Goal: Transaction & Acquisition: Download file/media

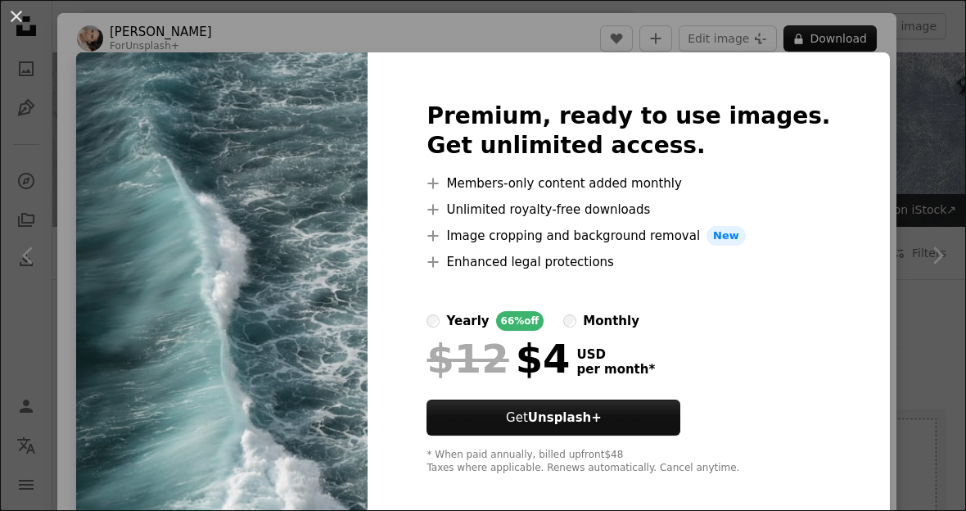
scroll to position [718, 0]
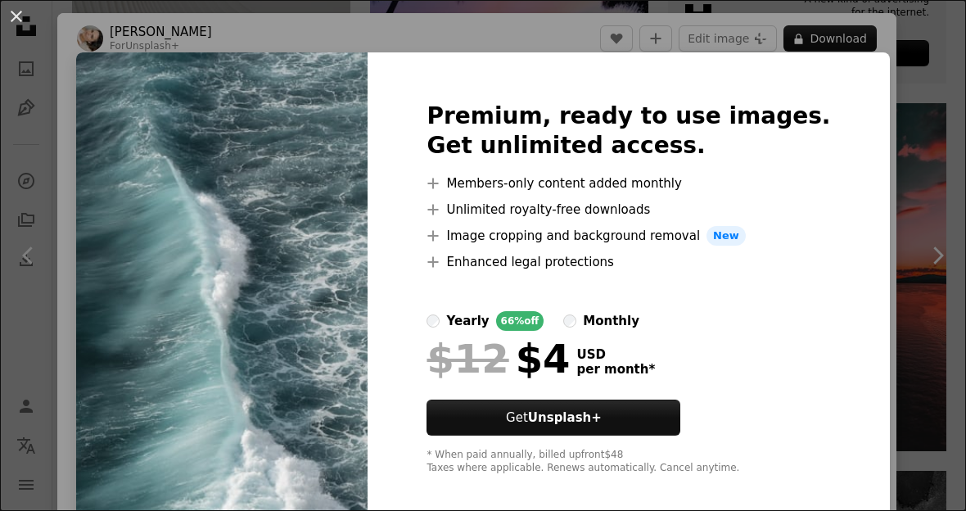
click at [892, 141] on div "An X shape Premium, ready to use images. Get unlimited access. A plus sign Memb…" at bounding box center [483, 255] width 966 height 511
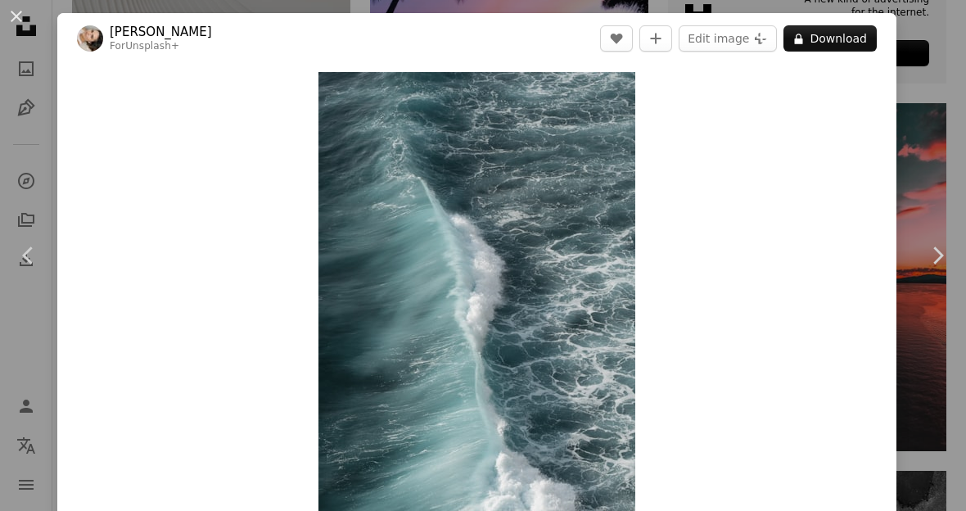
click at [931, 156] on div "An X shape Chevron left Chevron right [PERSON_NAME] For Unsplash+ A heart A plu…" at bounding box center [483, 255] width 966 height 511
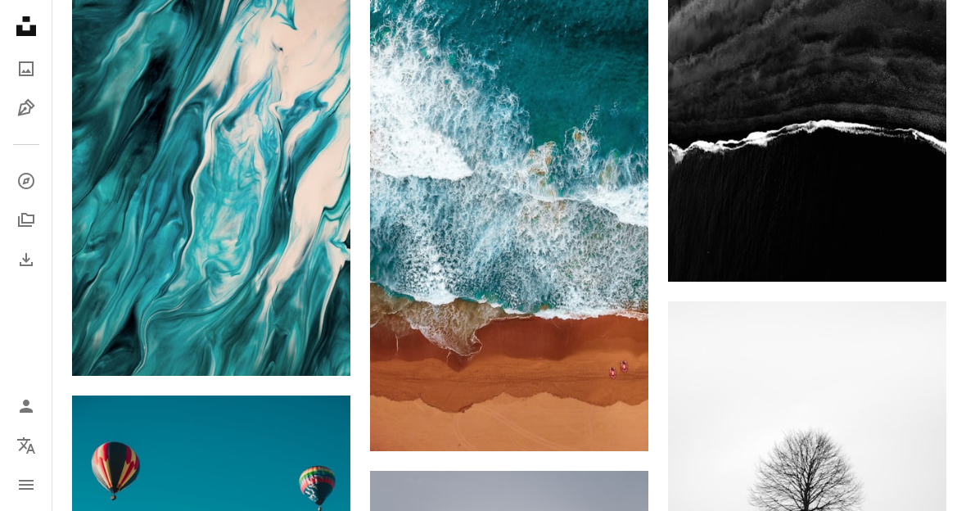
scroll to position [1326, 0]
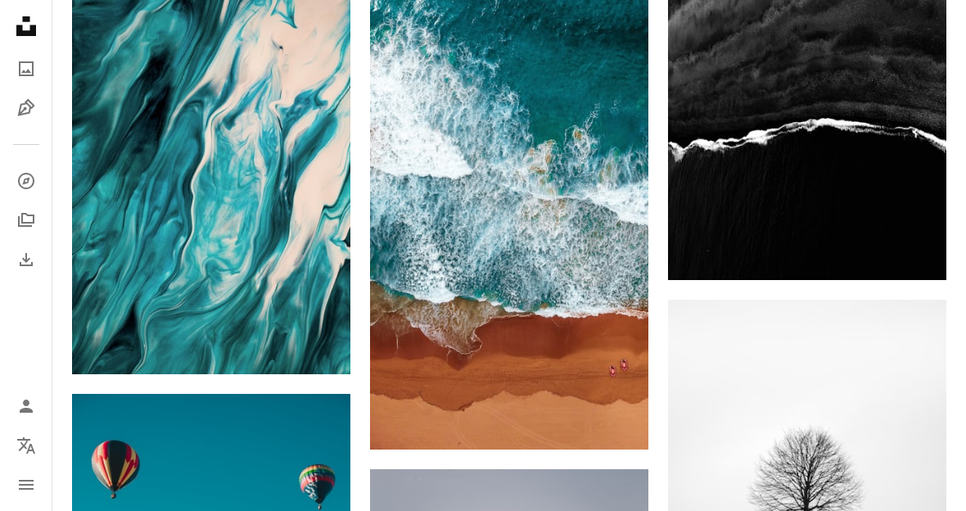
click at [616, 418] on icon "Download" at bounding box center [616, 418] width 11 height 11
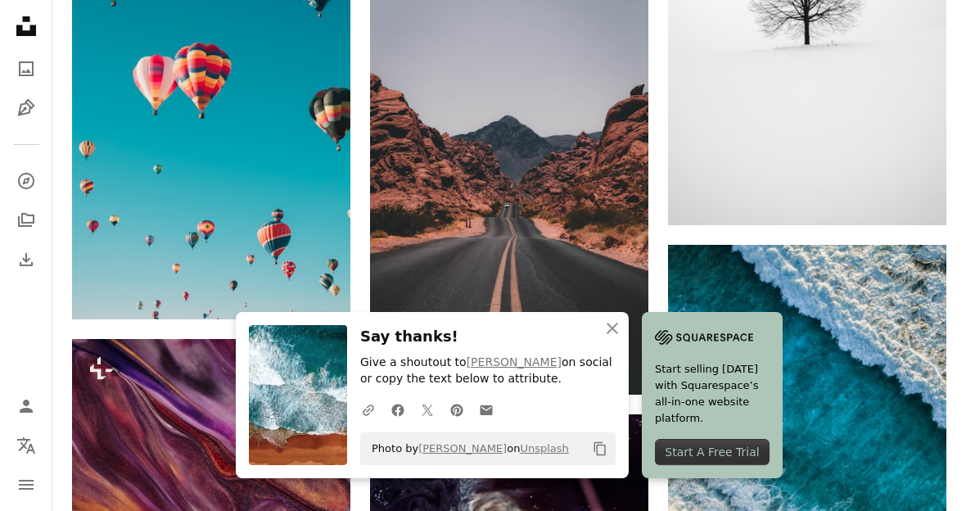
scroll to position [1823, 0]
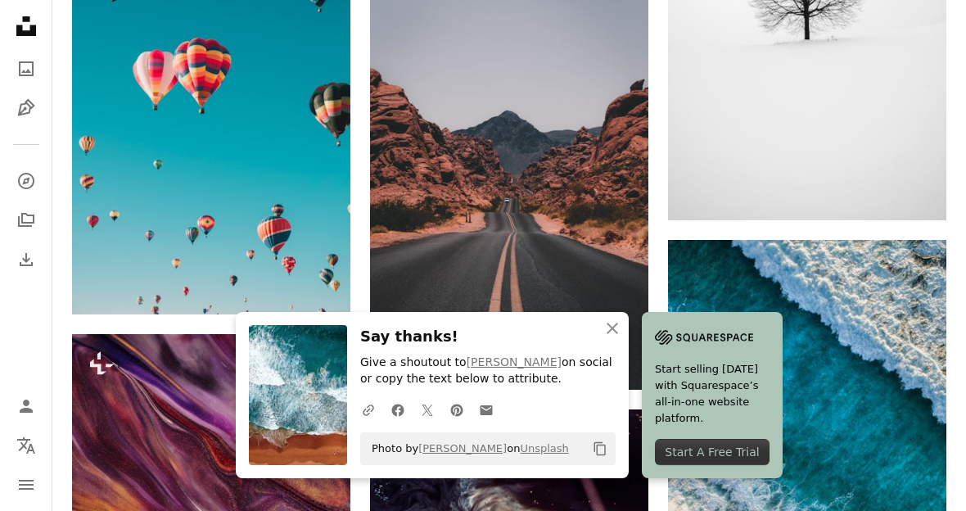
click at [610, 359] on icon "Arrow pointing down" at bounding box center [615, 360] width 13 height 20
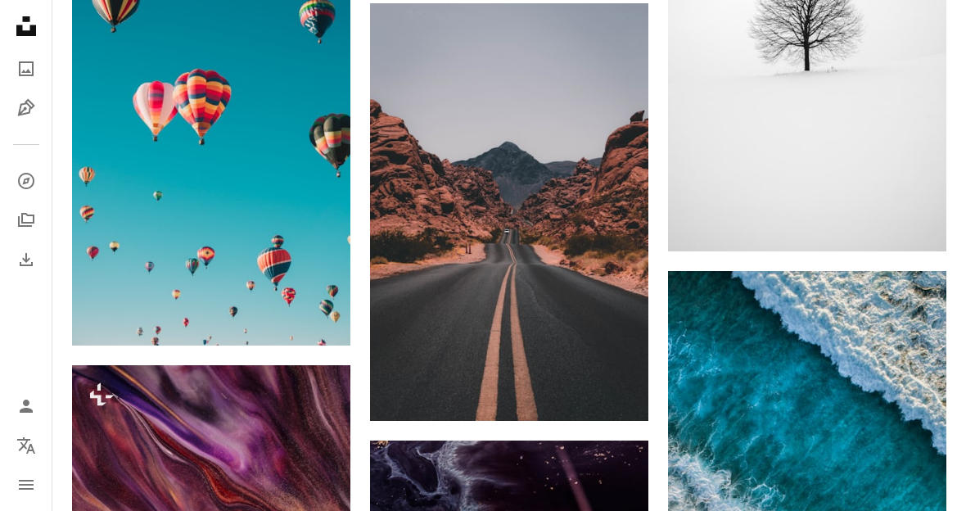
scroll to position [1759, 0]
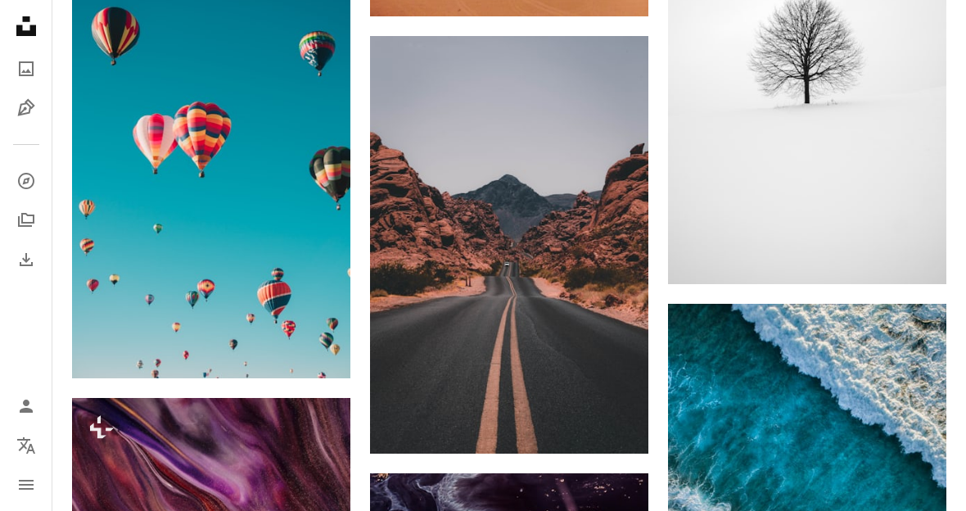
click at [318, 342] on icon "Download" at bounding box center [318, 347] width 11 height 11
